Goal: Navigation & Orientation: Understand site structure

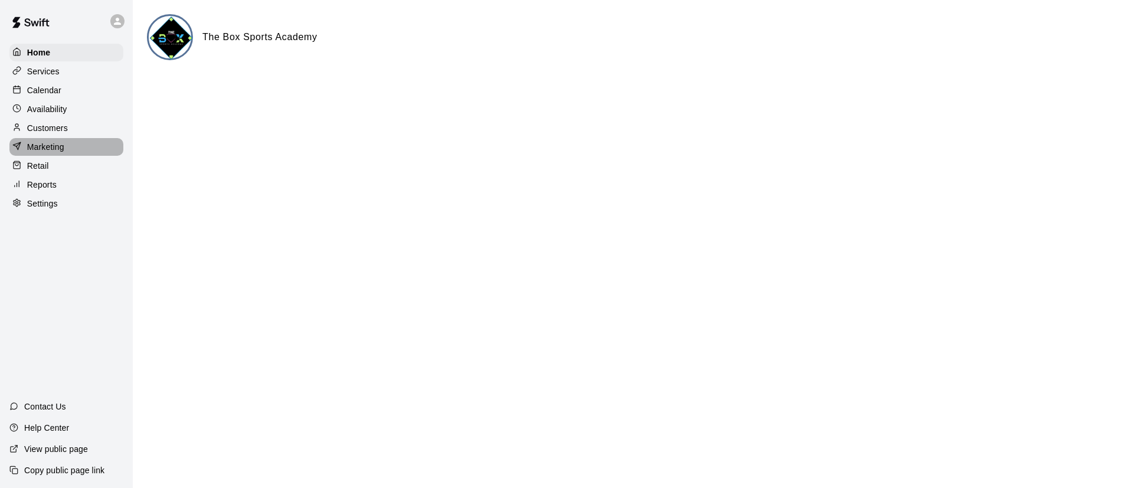
click at [52, 153] on p "Marketing" at bounding box center [45, 147] width 37 height 12
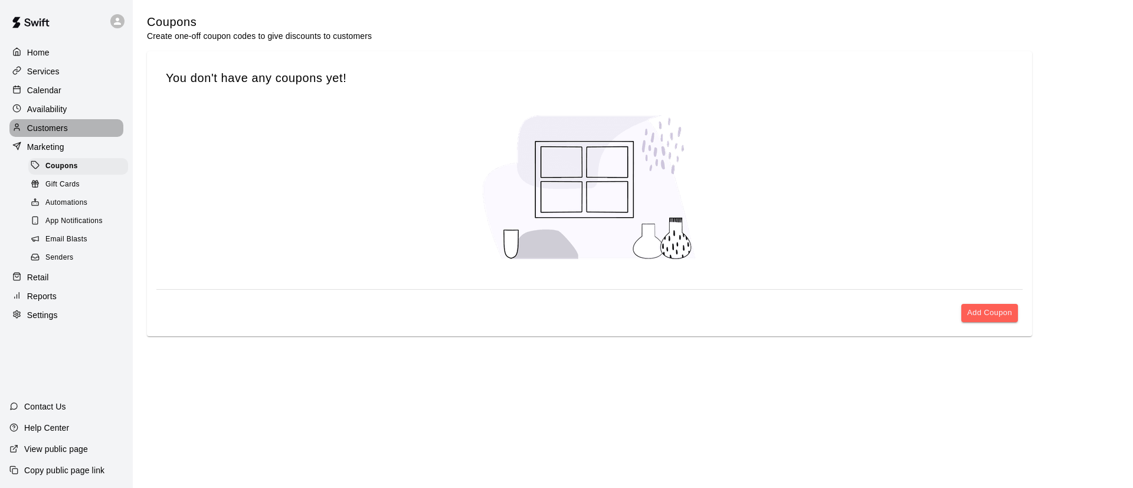
click at [52, 126] on p "Customers" at bounding box center [47, 128] width 41 height 12
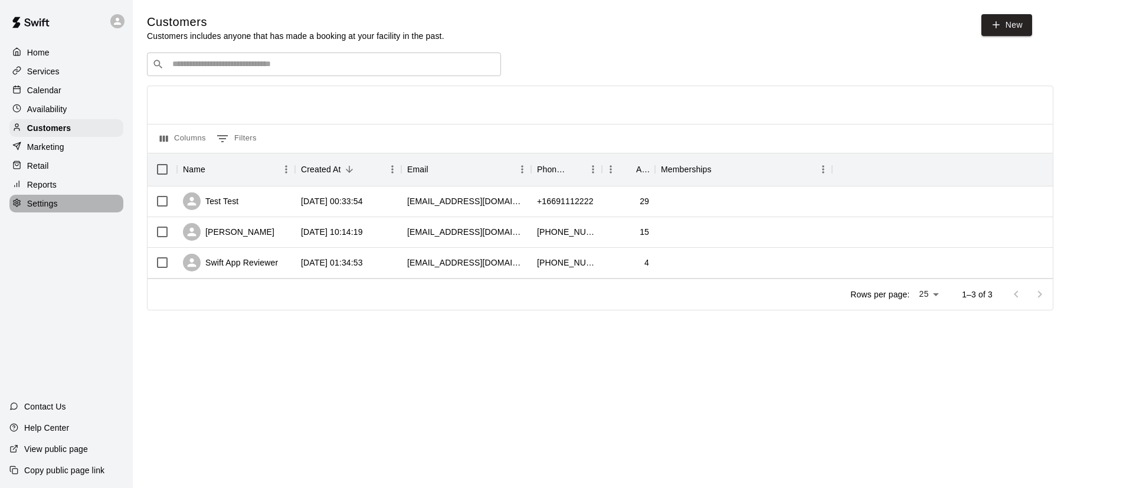
click at [55, 209] on p "Settings" at bounding box center [42, 204] width 31 height 12
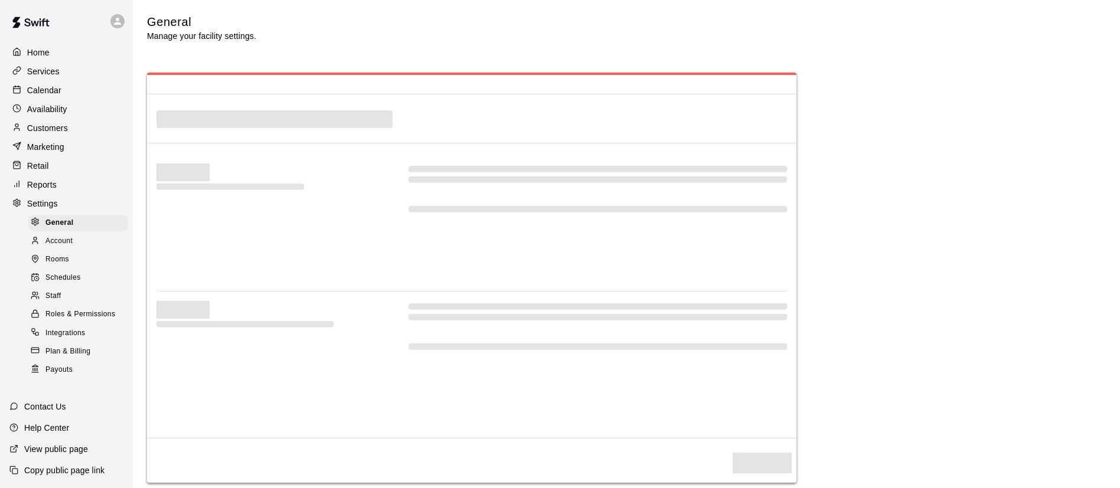
select select "**"
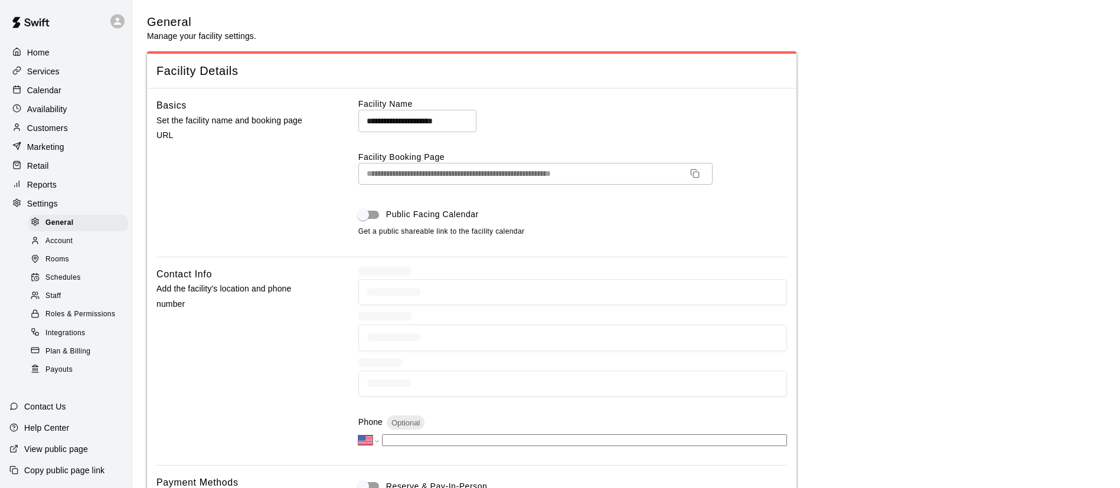
click at [59, 300] on span "Staff" at bounding box center [52, 296] width 15 height 12
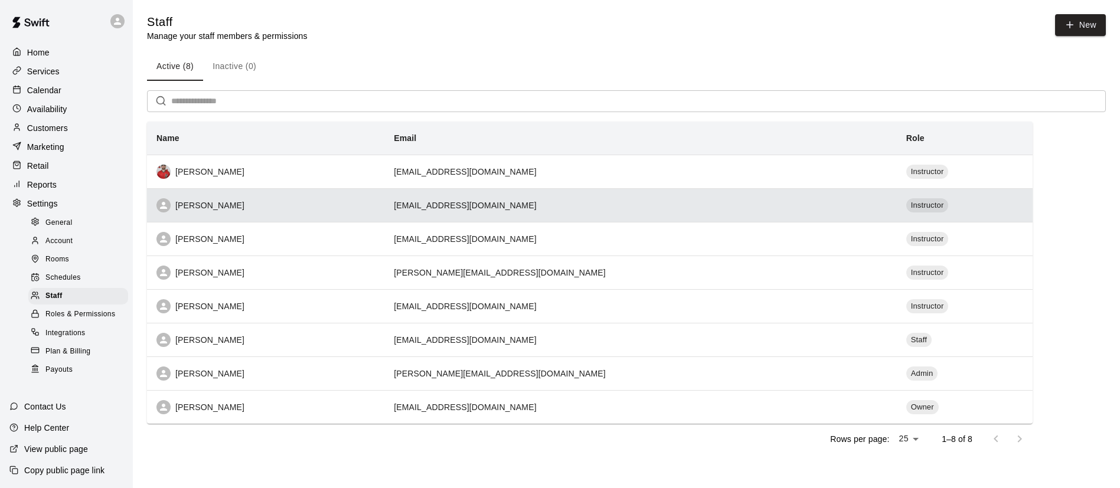
scroll to position [1, 0]
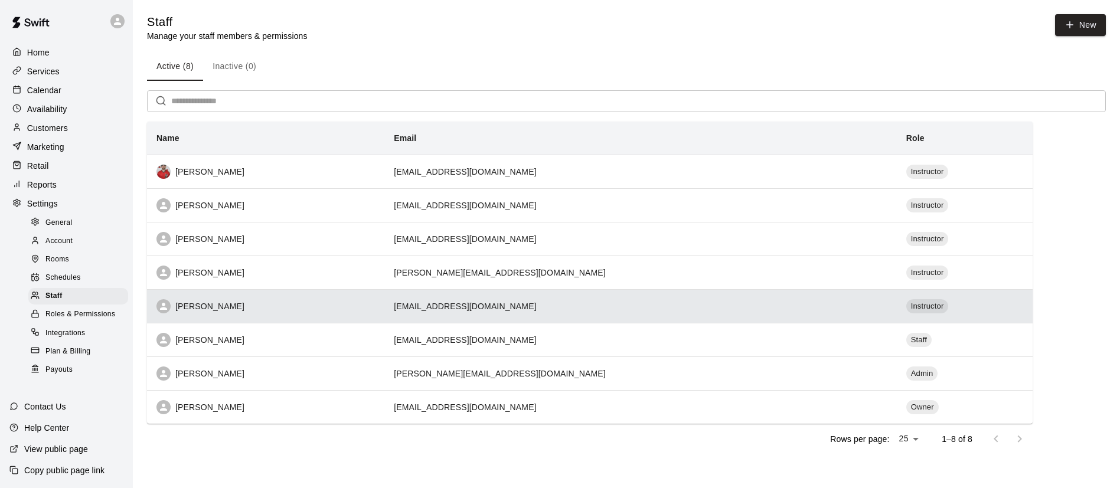
click at [200, 307] on div "[PERSON_NAME]" at bounding box center [265, 306] width 218 height 14
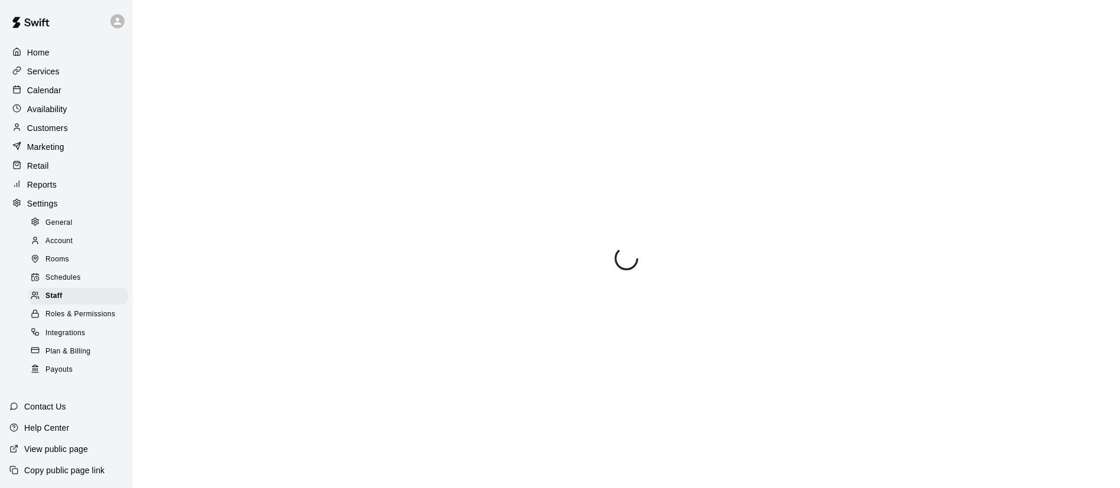
select select "**"
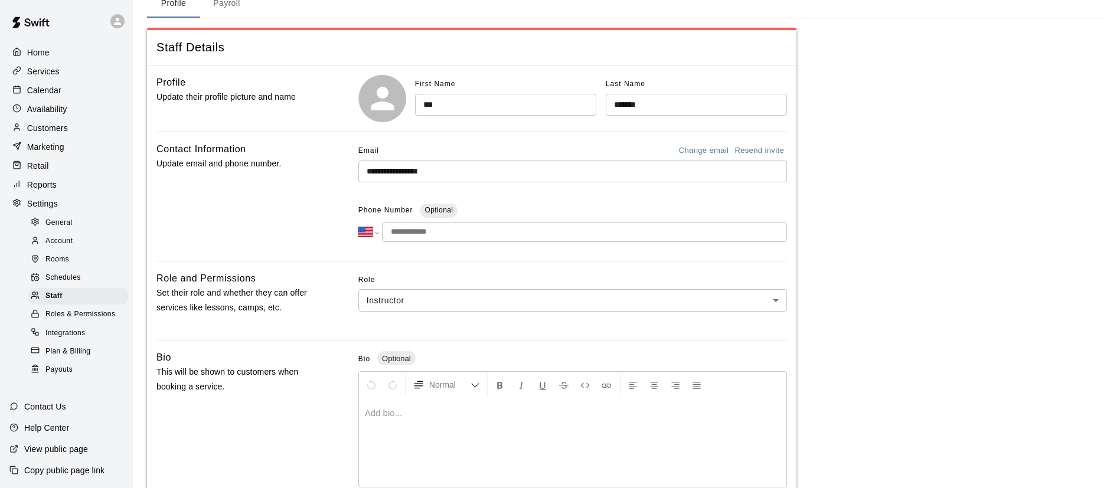
scroll to position [89, 0]
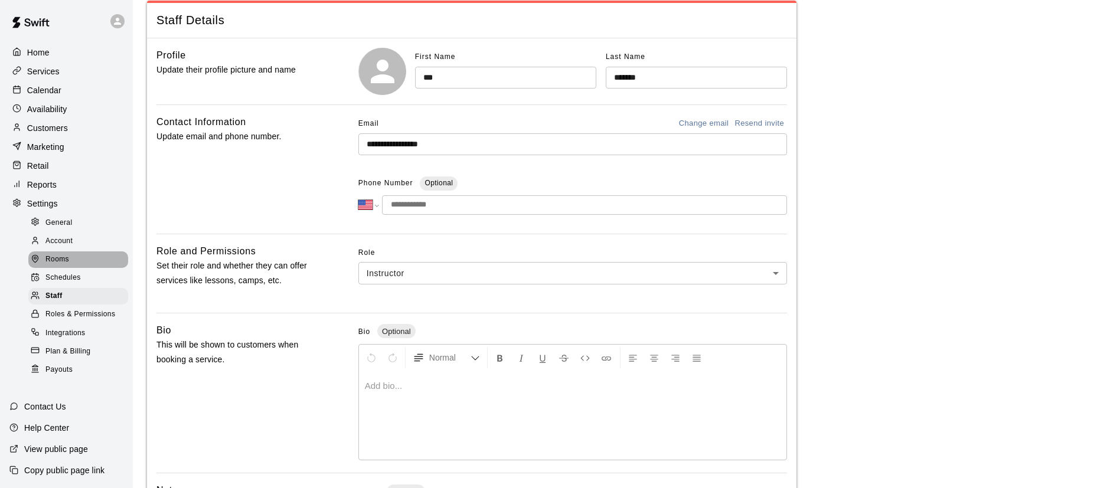
click at [69, 266] on span "Rooms" at bounding box center [57, 260] width 24 height 12
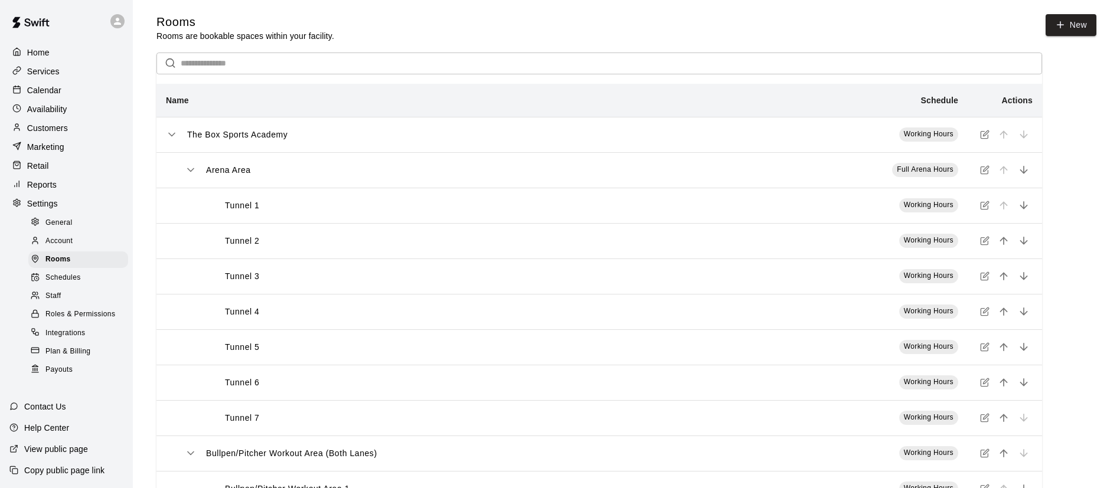
scroll to position [79, 0]
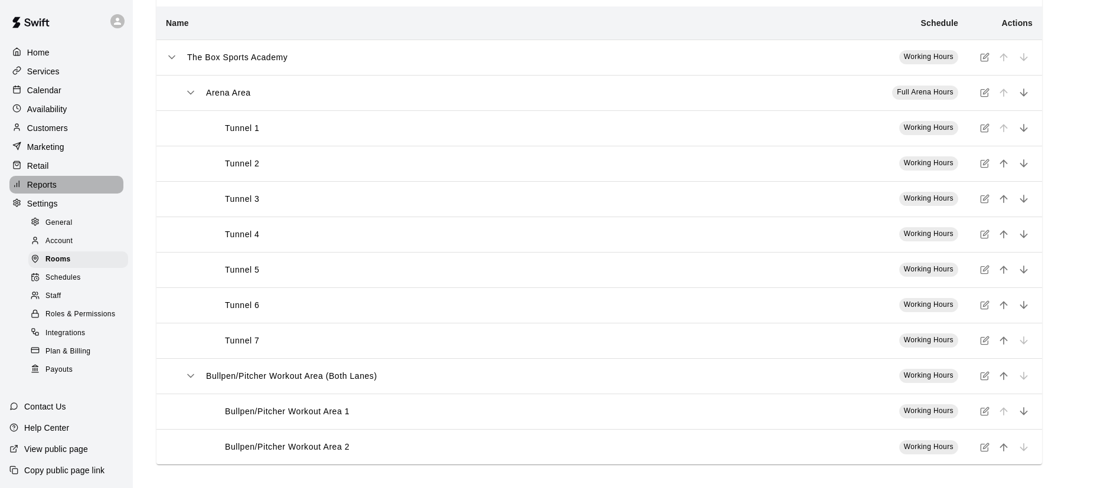
click at [55, 191] on p "Reports" at bounding box center [42, 185] width 30 height 12
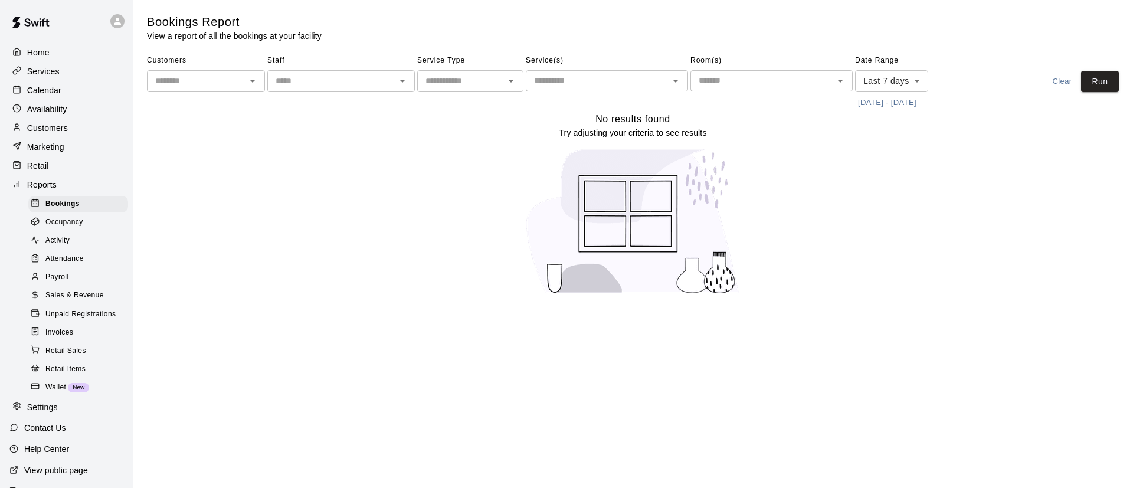
click at [32, 86] on p "Calendar" at bounding box center [44, 90] width 34 height 12
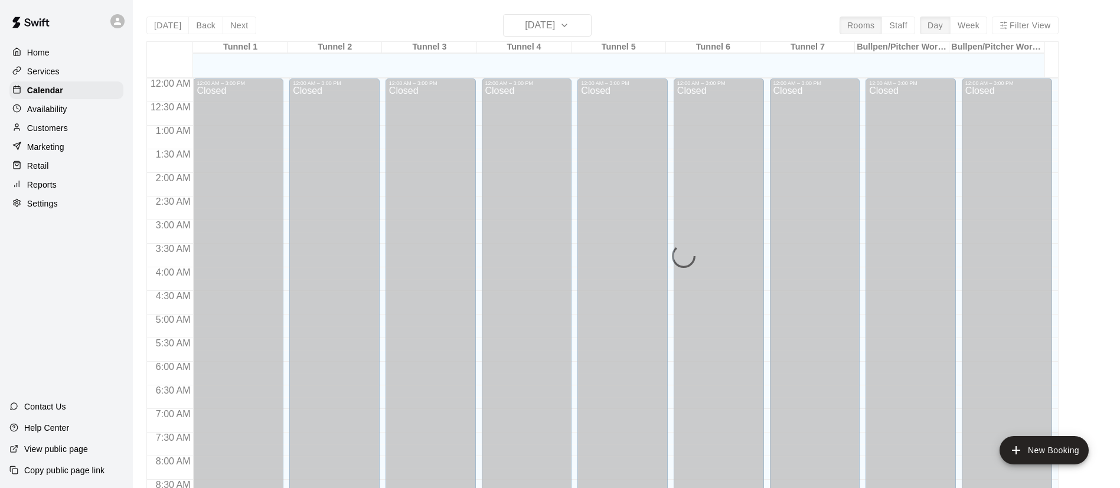
click at [57, 73] on p "Services" at bounding box center [43, 72] width 32 height 12
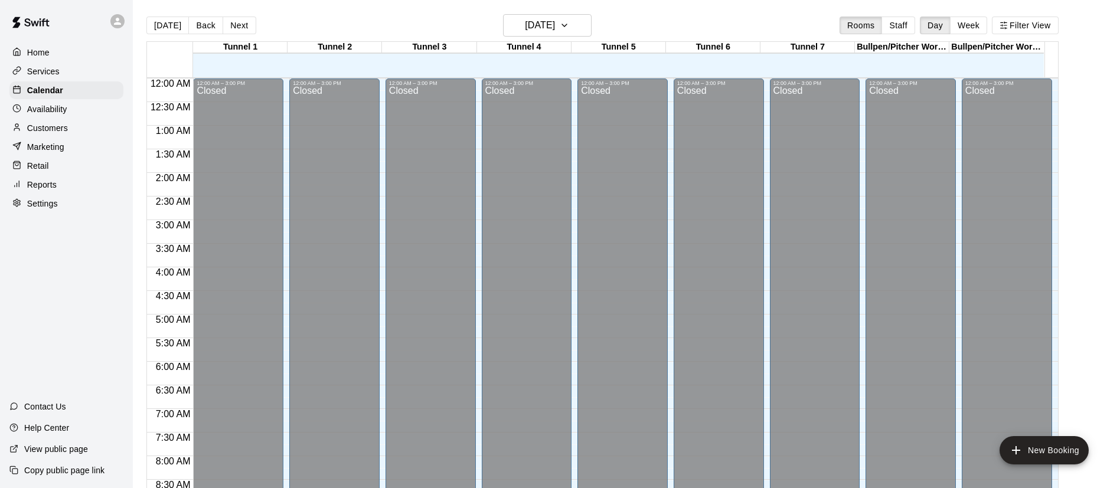
scroll to position [675, 0]
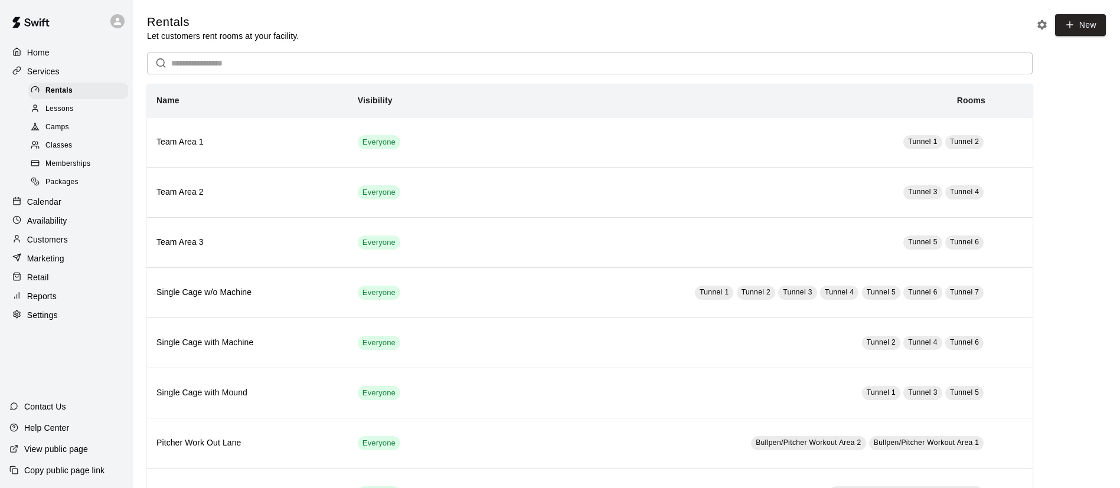
click at [71, 149] on span "Classes" at bounding box center [58, 146] width 27 height 12
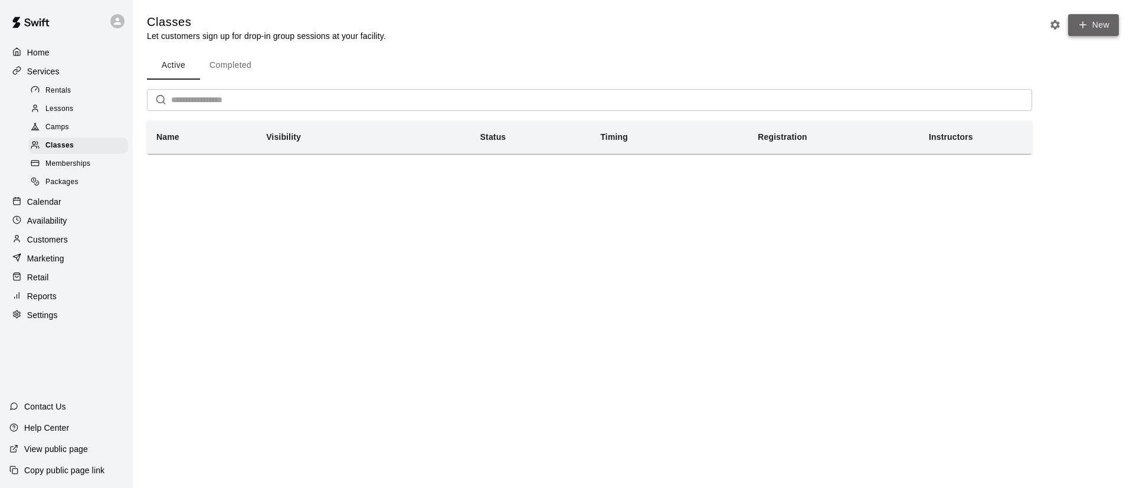
click at [1084, 25] on icon "button" at bounding box center [1083, 24] width 11 height 11
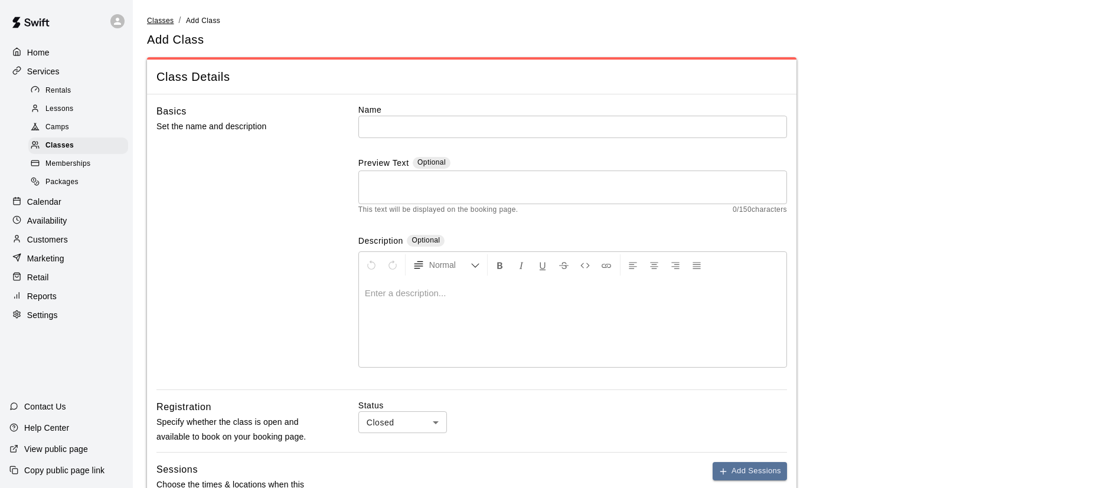
click at [154, 23] on span "Classes" at bounding box center [160, 21] width 27 height 8
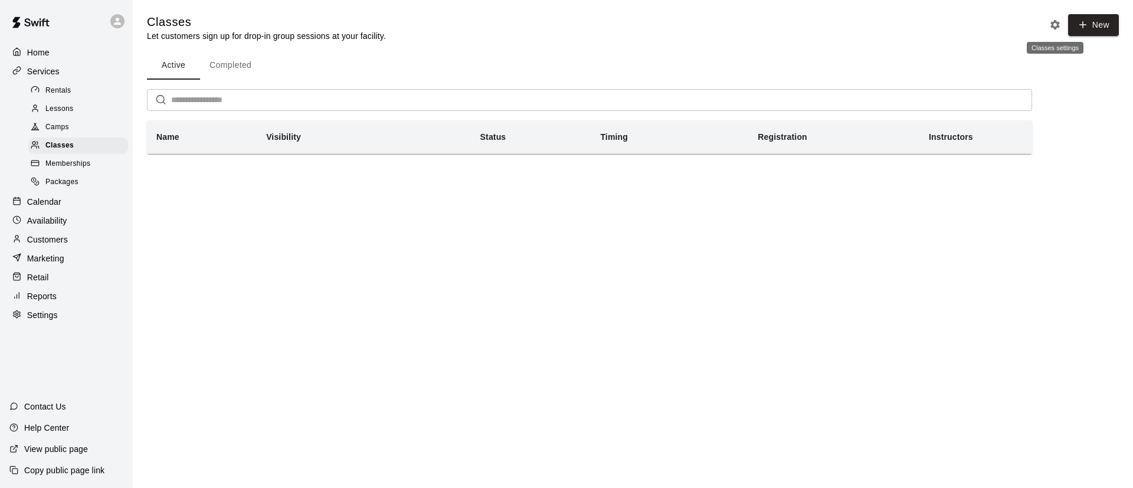
click at [1055, 23] on icon "Classes settings" at bounding box center [1056, 25] width 12 height 12
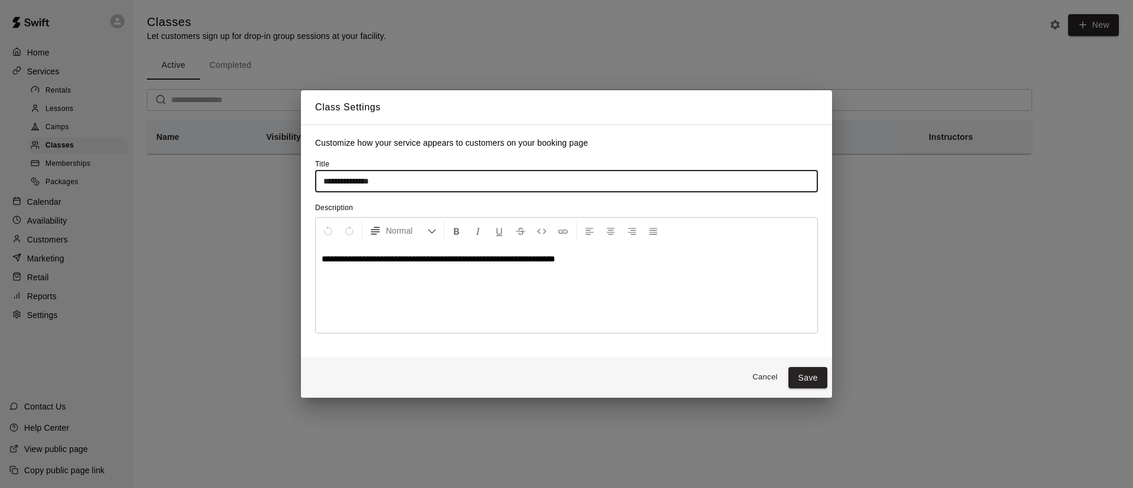
drag, startPoint x: 400, startPoint y: 179, endPoint x: 0, endPoint y: 103, distance: 406.9
click at [0, 120] on div "**********" at bounding box center [566, 244] width 1133 height 488
type input "**********"
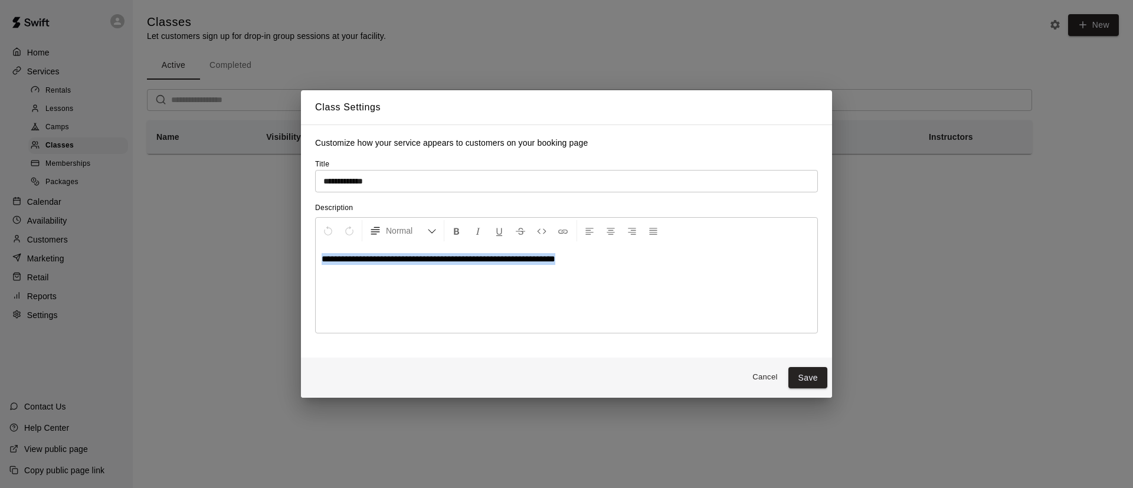
drag, startPoint x: 590, startPoint y: 262, endPoint x: 0, endPoint y: 213, distance: 591.8
click at [0, 213] on div "**********" at bounding box center [566, 244] width 1133 height 488
click at [790, 282] on div "*********" at bounding box center [567, 288] width 502 height 89
click at [772, 379] on button "Cancel" at bounding box center [765, 377] width 38 height 18
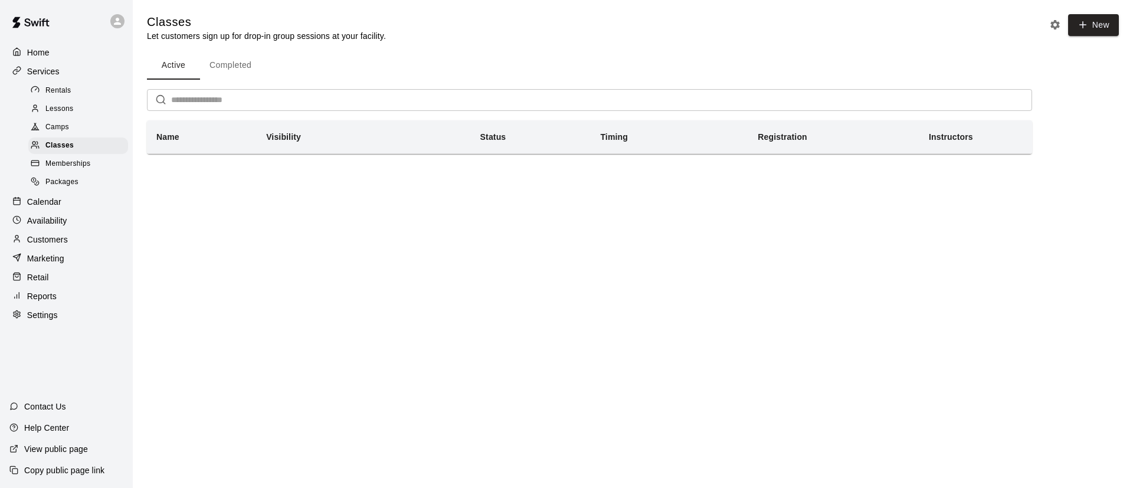
click at [514, 187] on html "Home Services Rentals Lessons Camps Classes Memberships Packages Calendar Avail…" at bounding box center [566, 93] width 1133 height 187
click at [57, 128] on span "Camps" at bounding box center [57, 128] width 24 height 12
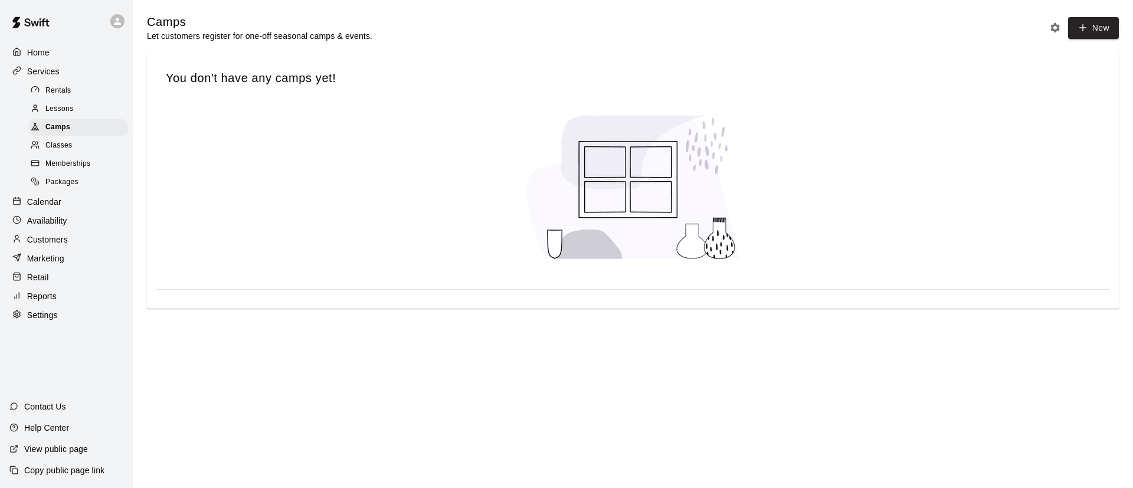
click at [68, 112] on span "Lessons" at bounding box center [59, 109] width 28 height 12
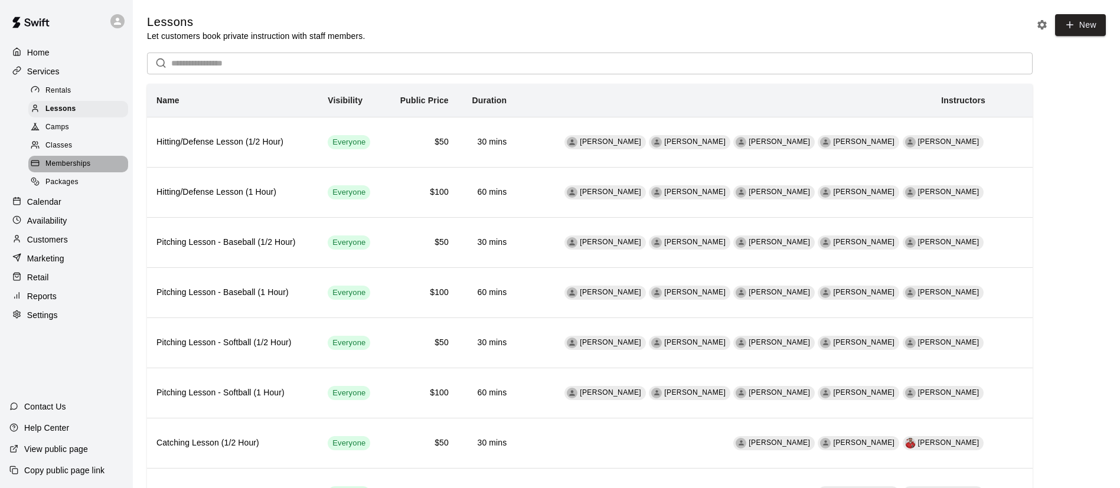
click at [73, 167] on span "Memberships" at bounding box center [67, 164] width 45 height 12
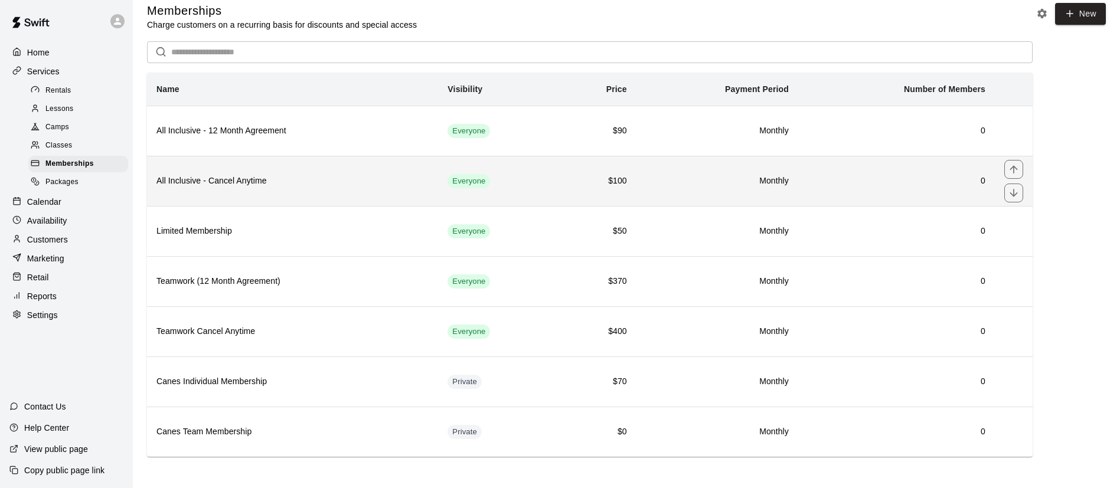
scroll to position [15, 0]
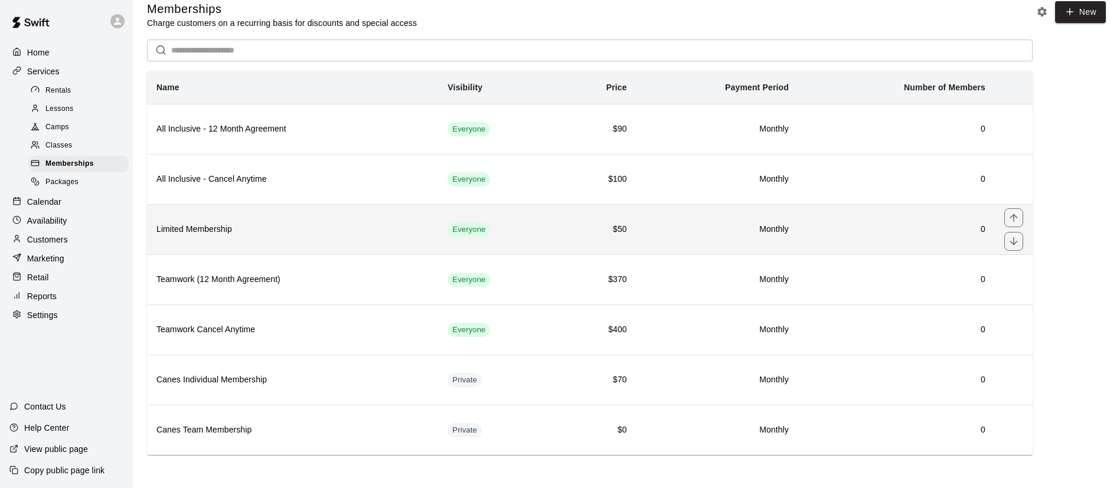
click at [297, 232] on h6 "Limited Membership" at bounding box center [292, 229] width 272 height 13
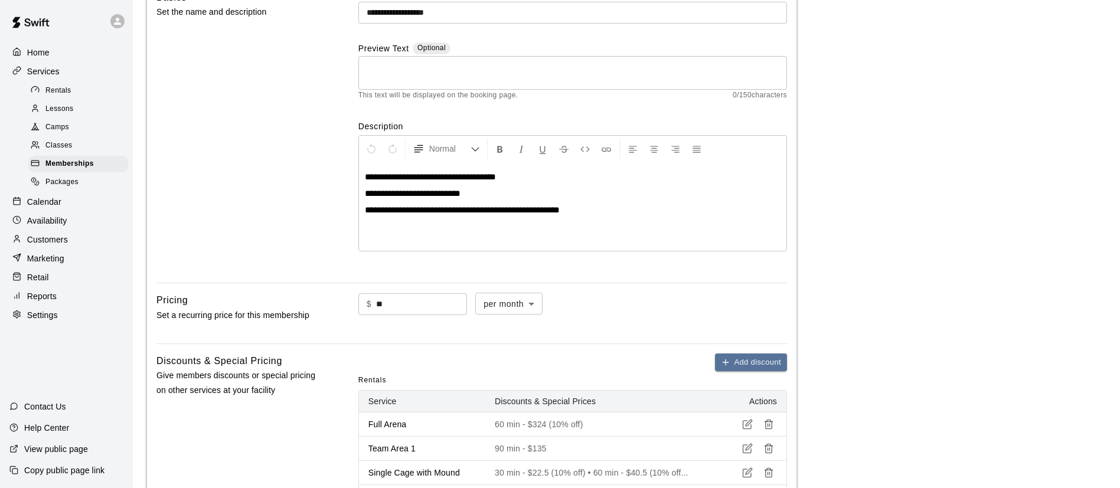
scroll to position [443, 0]
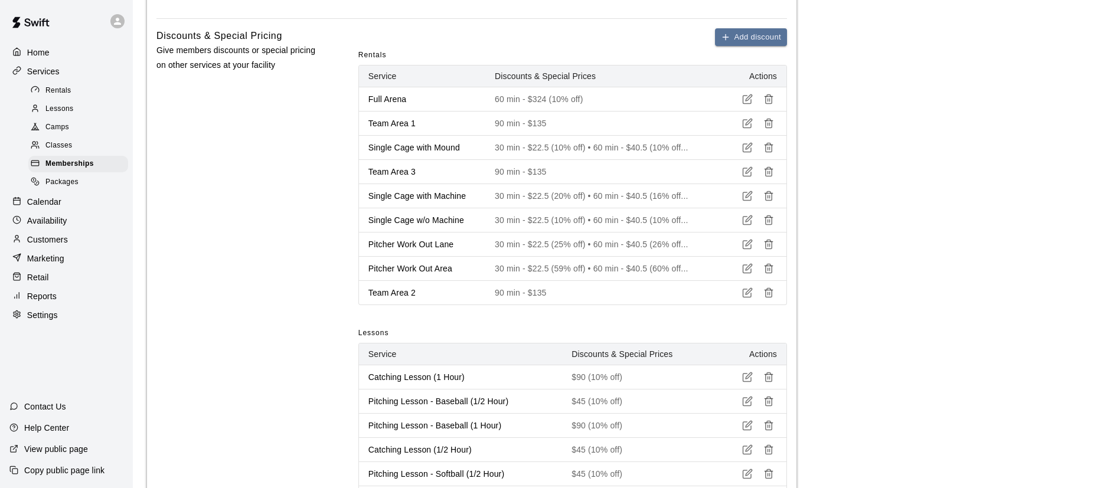
click at [816, 263] on main "**********" at bounding box center [626, 230] width 959 height 1319
click at [554, 125] on p "90 min - $135" at bounding box center [600, 123] width 211 height 12
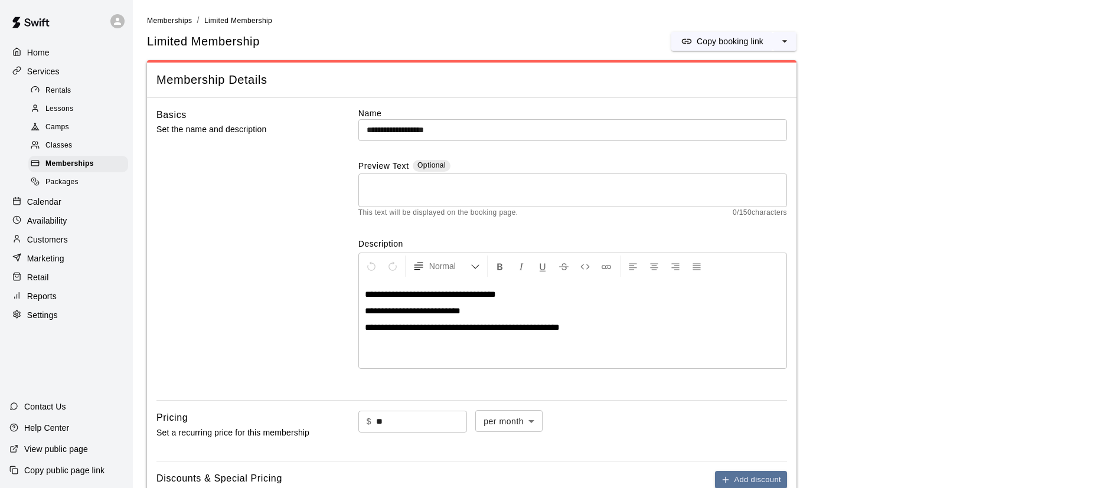
click at [34, 52] on p "Home" at bounding box center [38, 53] width 22 height 12
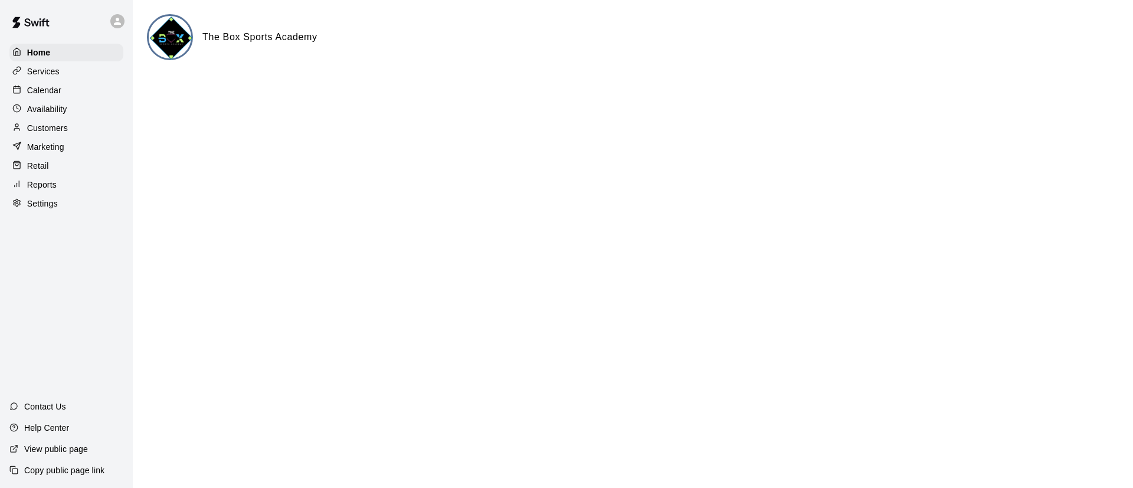
click at [43, 74] on p "Services" at bounding box center [43, 72] width 32 height 12
